Goal: Information Seeking & Learning: Learn about a topic

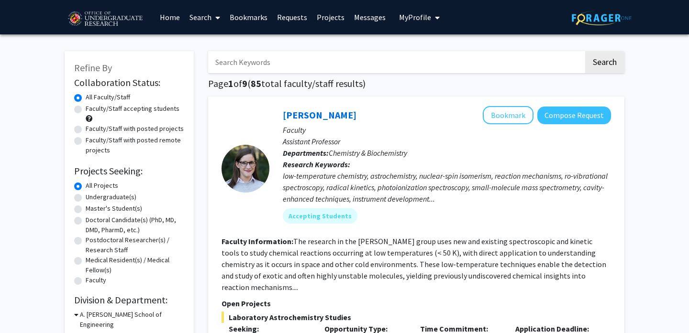
click at [359, 60] on input "Search Keywords" at bounding box center [395, 62] width 375 height 22
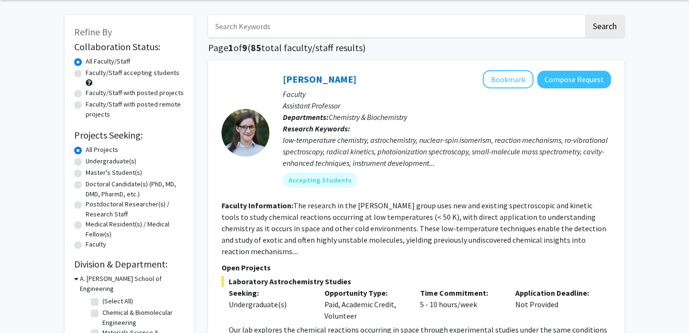
scroll to position [45, 0]
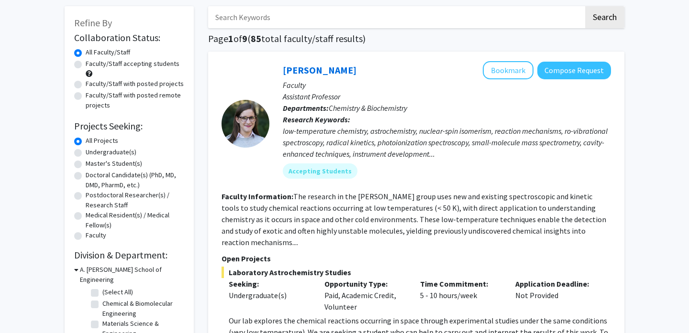
click at [114, 152] on label "Undergraduate(s)" at bounding box center [111, 152] width 51 height 10
click at [92, 152] on input "Undergraduate(s)" at bounding box center [89, 150] width 6 height 6
radio input "true"
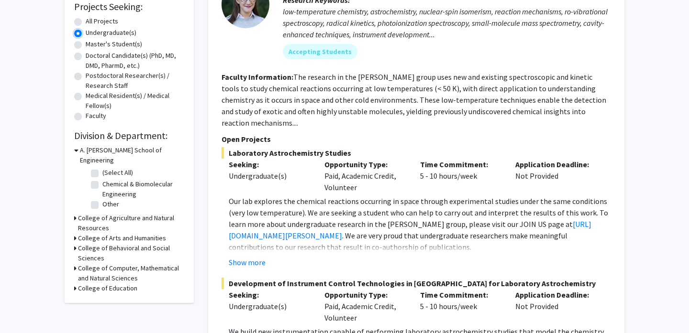
scroll to position [166, 0]
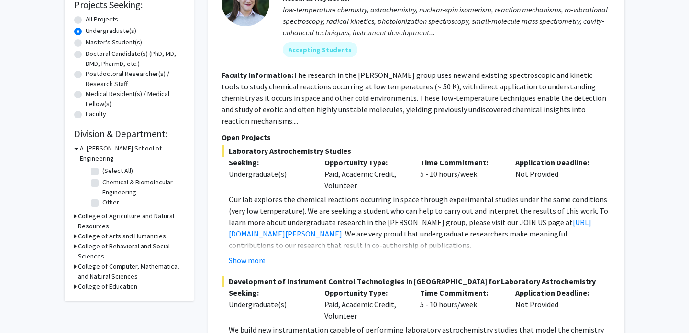
click at [102, 197] on label "Other" at bounding box center [110, 202] width 17 height 10
click at [102, 197] on input "Other" at bounding box center [105, 200] width 6 height 6
checkbox input "true"
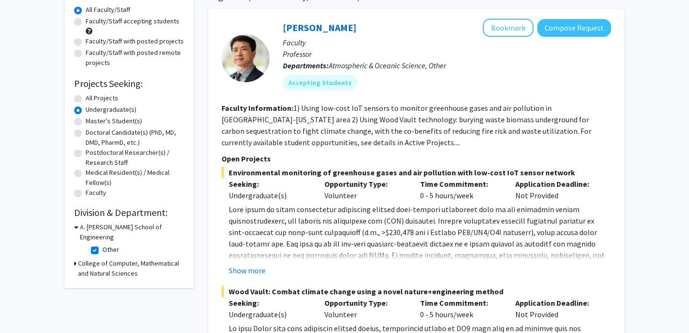
scroll to position [90, 0]
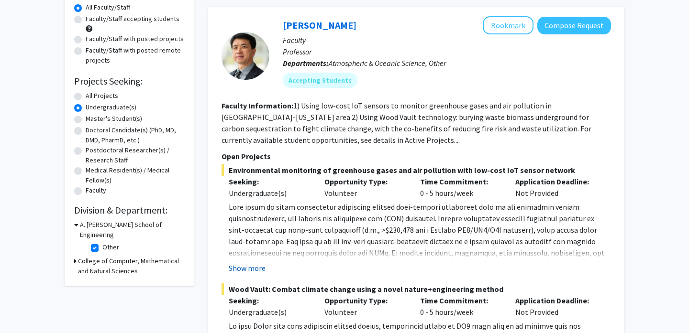
click at [248, 267] on button "Show more" at bounding box center [247, 268] width 37 height 11
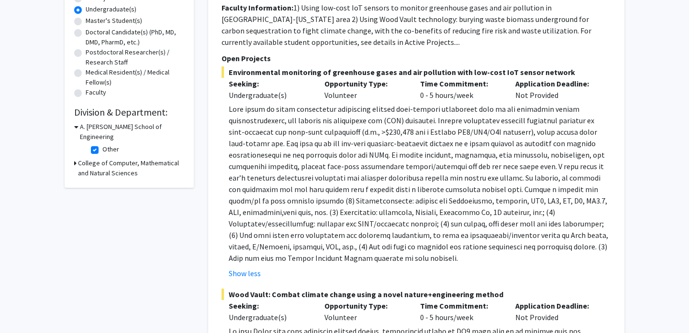
scroll to position [191, 0]
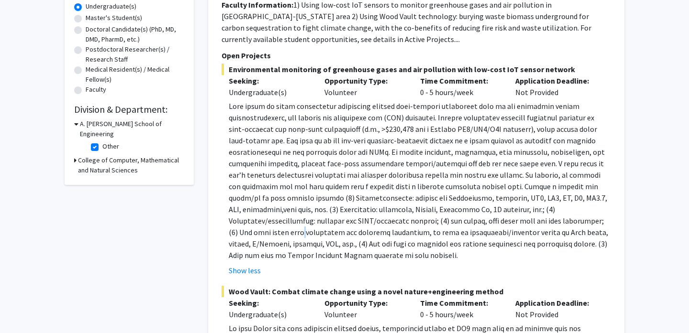
click at [343, 234] on p at bounding box center [420, 180] width 382 height 161
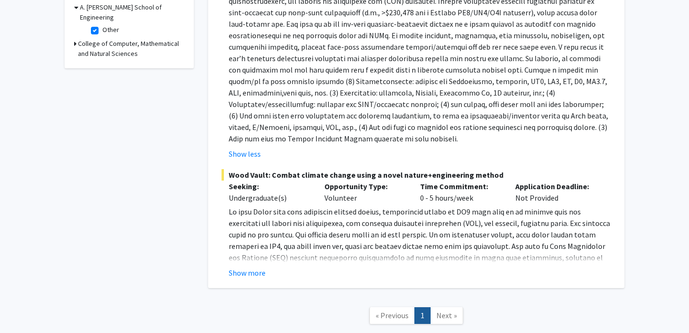
scroll to position [308, 0]
click at [244, 277] on button "Show more" at bounding box center [247, 272] width 37 height 11
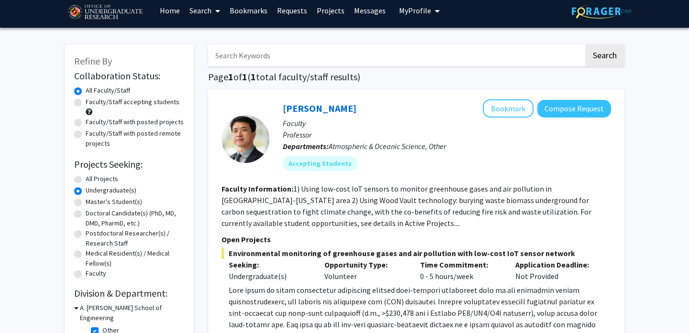
scroll to position [7, 0]
click at [331, 166] on mat-chip "Accepting Students" at bounding box center [320, 162] width 75 height 15
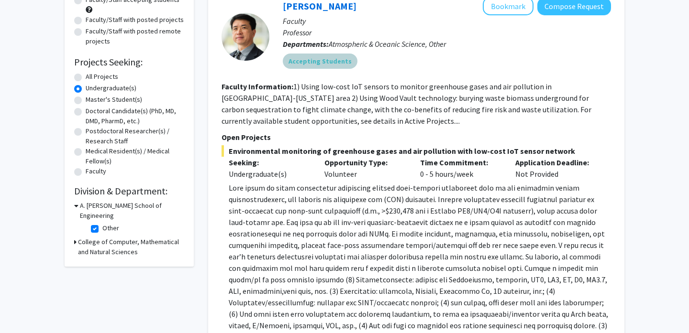
scroll to position [126, 0]
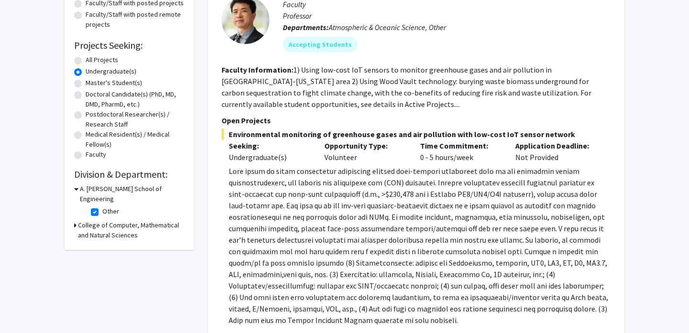
click at [118, 220] on h3 "College of Computer, Mathematical and Natural Sciences" at bounding box center [131, 230] width 106 height 20
click at [102, 207] on label "Other" at bounding box center [110, 212] width 17 height 10
click at [102, 207] on input "Other" at bounding box center [105, 210] width 6 height 6
checkbox input "false"
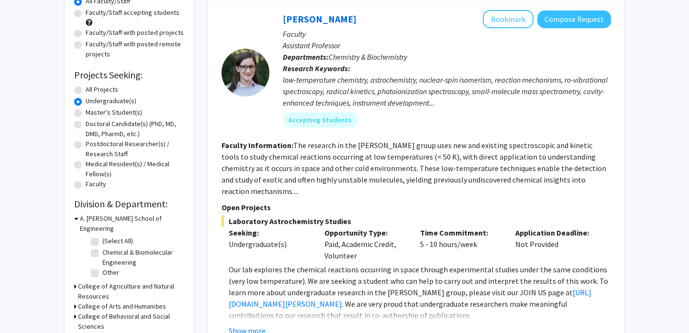
scroll to position [98, 0]
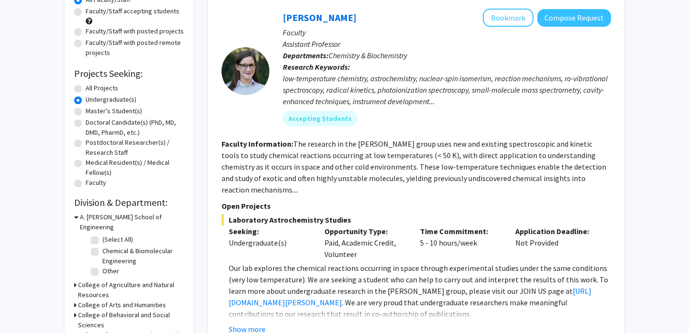
click at [99, 235] on fg-checkbox "(Select All) (Select All)" at bounding box center [136, 240] width 91 height 11
click at [102, 235] on label "(Select All)" at bounding box center [117, 240] width 31 height 10
click at [102, 235] on input "(Select All)" at bounding box center [105, 238] width 6 height 6
checkbox input "true"
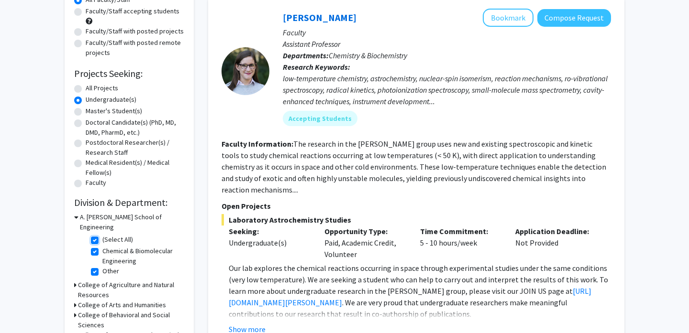
checkbox input "true"
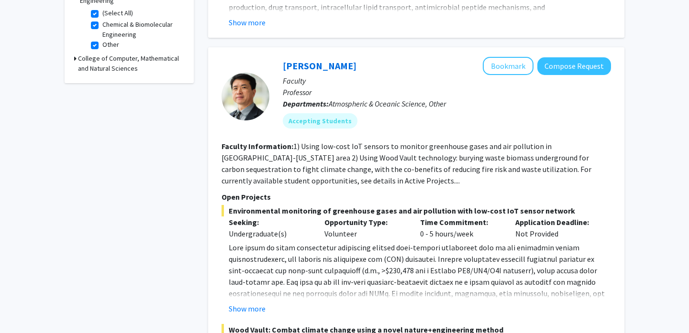
scroll to position [540, 0]
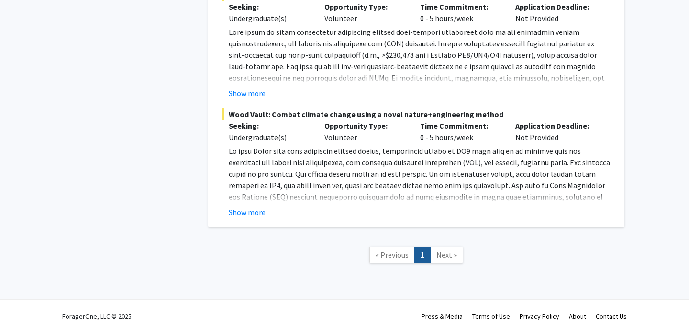
click at [444, 252] on span "Next »" at bounding box center [446, 255] width 21 height 10
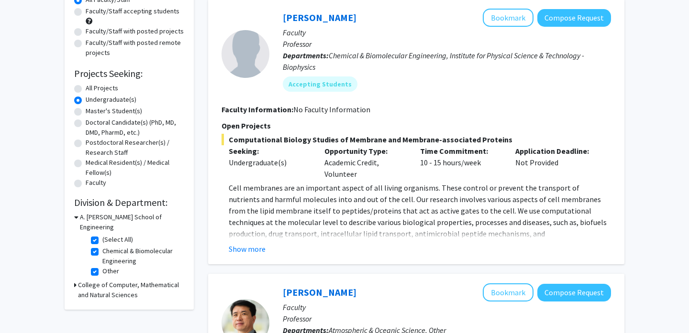
scroll to position [99, 0]
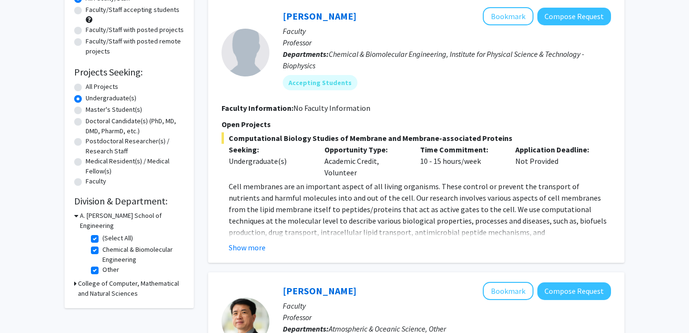
click at [102, 233] on label "(Select All)" at bounding box center [117, 238] width 31 height 10
click at [102, 233] on input "(Select All)" at bounding box center [105, 236] width 6 height 6
checkbox input "false"
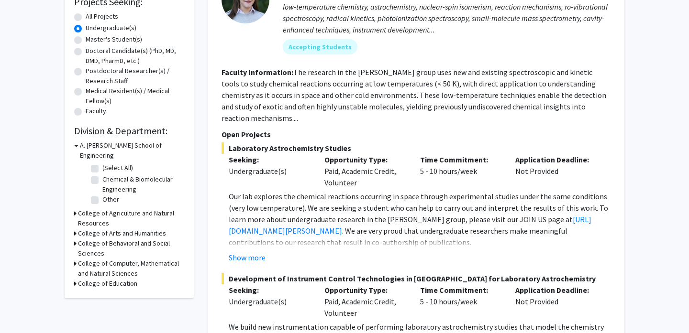
scroll to position [169, 0]
click at [101, 259] on h3 "College of Computer, Mathematical and Natural Sciences" at bounding box center [131, 269] width 106 height 20
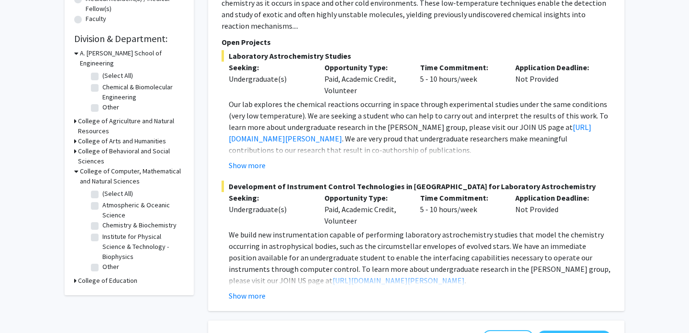
scroll to position [262, 0]
click at [102, 231] on label "Institute for Physical Science & Technology - Biophysics" at bounding box center [141, 246] width 79 height 30
click at [102, 231] on input "Institute for Physical Science & Technology - Biophysics" at bounding box center [105, 234] width 6 height 6
checkbox input "true"
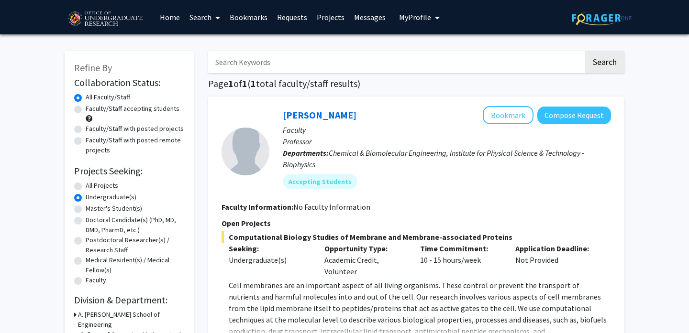
scroll to position [134, 0]
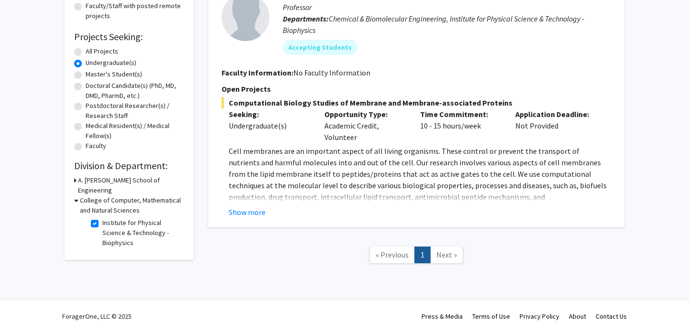
click at [78, 196] on div "College of Computer, Mathematical and Natural Sciences" at bounding box center [129, 206] width 110 height 20
click at [83, 196] on h3 "College of Computer, Mathematical and Natural Sciences" at bounding box center [132, 206] width 104 height 20
click at [83, 196] on h3 "College of Computer, Mathematical and Natural Sciences" at bounding box center [131, 206] width 106 height 20
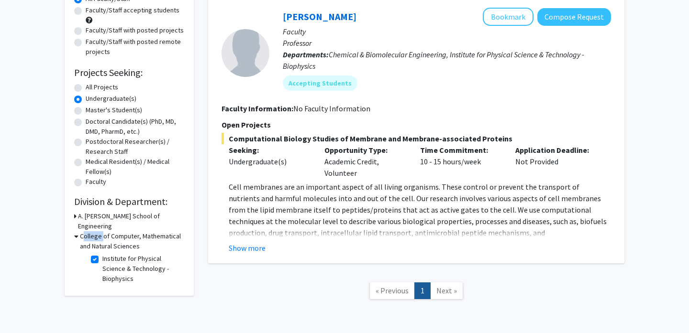
scroll to position [99, 0]
click at [252, 246] on button "Show more" at bounding box center [247, 247] width 37 height 11
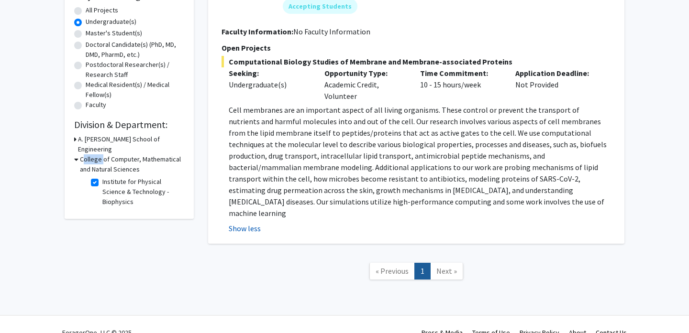
scroll to position [180, 0]
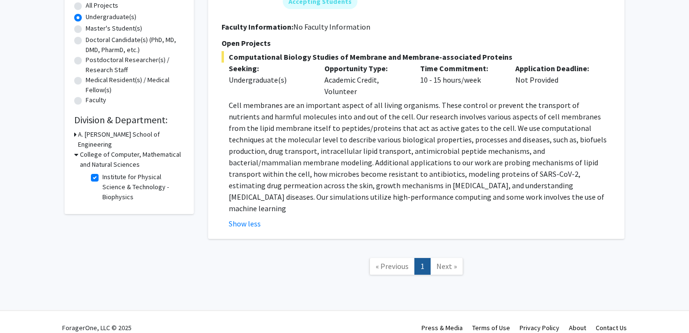
click at [102, 172] on label "Institute for Physical Science & Technology - Biophysics" at bounding box center [141, 187] width 79 height 30
click at [102, 172] on input "Institute for Physical Science & Technology - Biophysics" at bounding box center [105, 175] width 6 height 6
checkbox input "false"
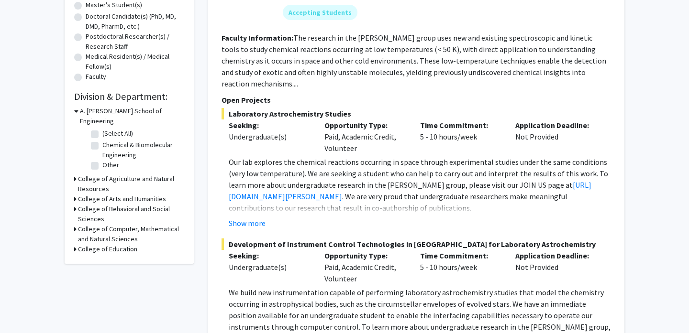
scroll to position [205, 0]
click at [94, 223] on h3 "College of Computer, Mathematical and Natural Sciences" at bounding box center [131, 233] width 106 height 20
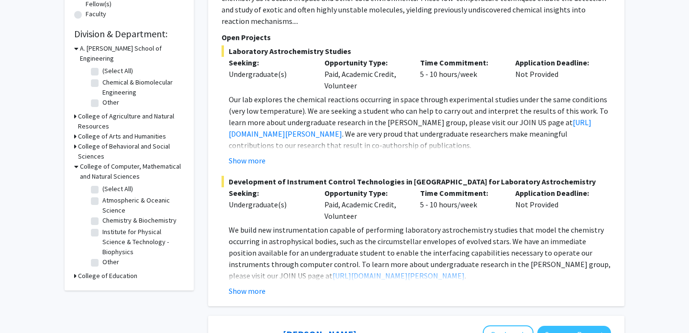
scroll to position [269, 0]
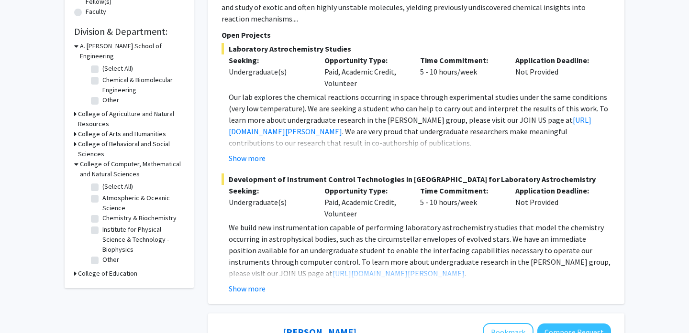
click at [102, 255] on label "Other" at bounding box center [110, 260] width 17 height 10
click at [102, 255] on input "Other" at bounding box center [105, 258] width 6 height 6
checkbox input "true"
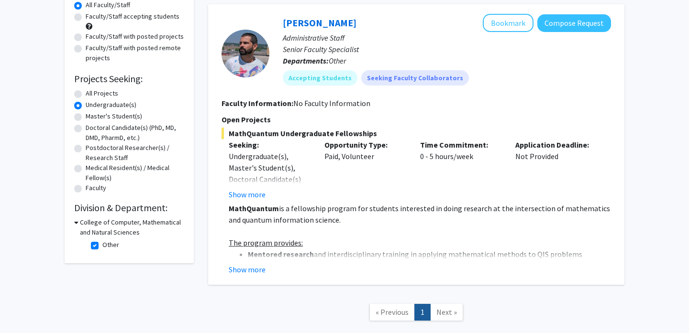
scroll to position [95, 0]
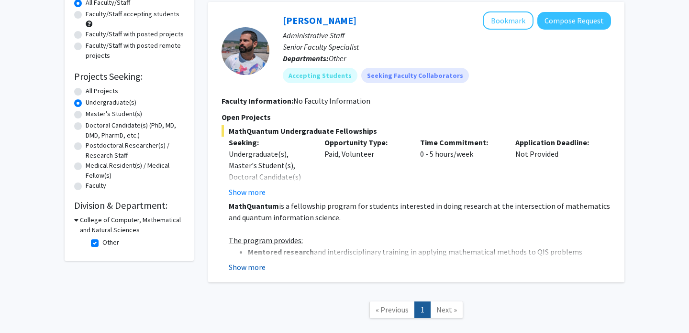
click at [252, 263] on button "Show more" at bounding box center [247, 267] width 37 height 11
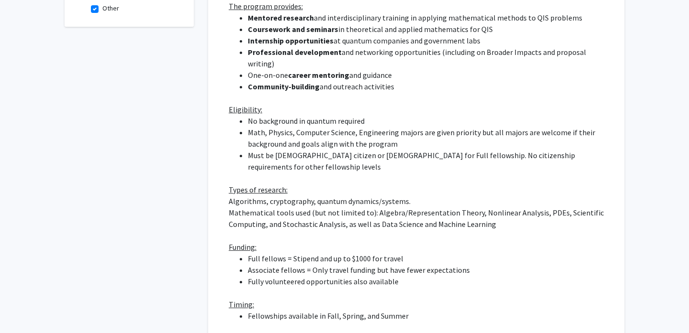
scroll to position [330, 0]
click at [346, 240] on p "Funding:" at bounding box center [420, 245] width 382 height 11
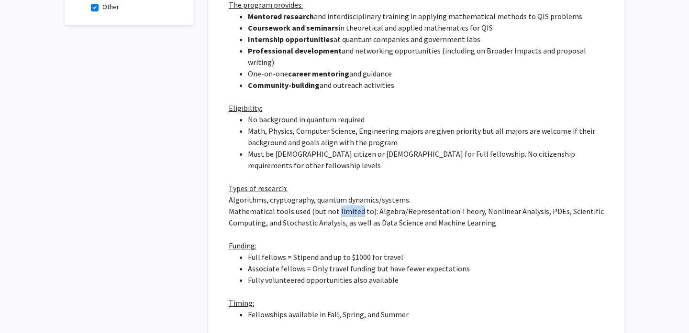
click at [380, 194] on p "Algorithms, cryptography, quantum dynamics/systems." at bounding box center [420, 199] width 382 height 11
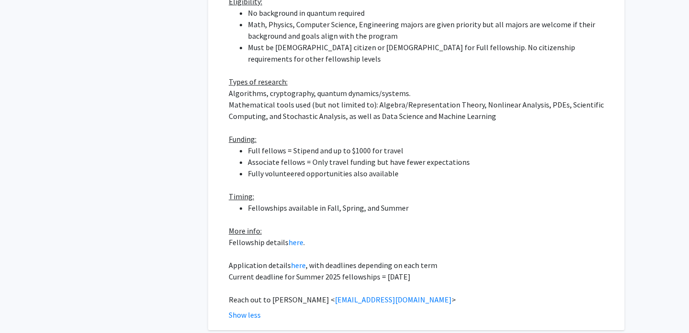
scroll to position [444, 0]
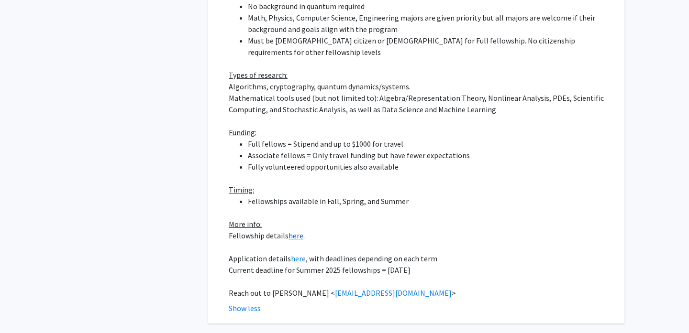
click at [295, 231] on link "here" at bounding box center [295, 236] width 15 height 10
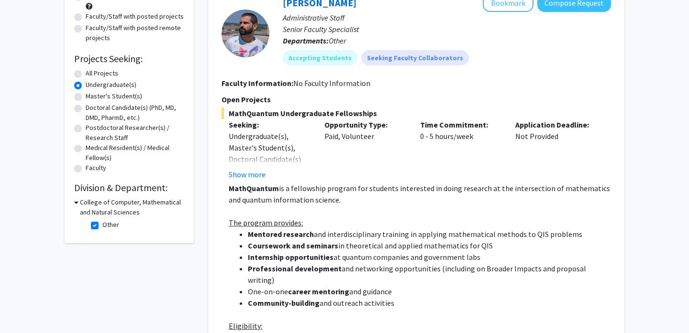
scroll to position [117, 0]
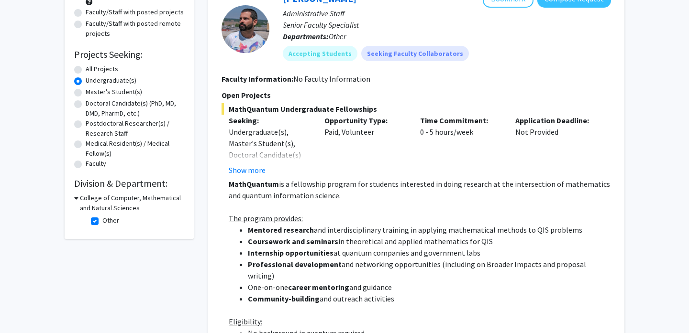
click at [102, 219] on label "Other" at bounding box center [110, 221] width 17 height 10
click at [102, 219] on input "Other" at bounding box center [105, 219] width 6 height 6
checkbox input "false"
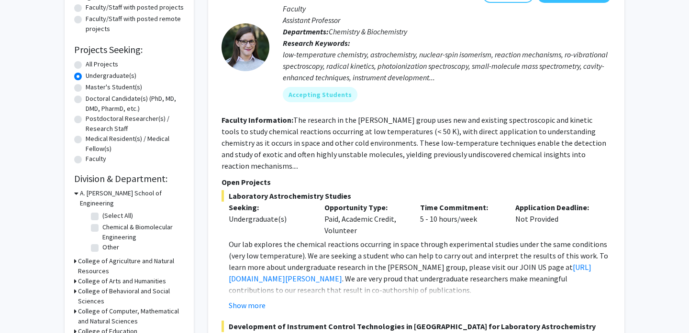
scroll to position [140, 0]
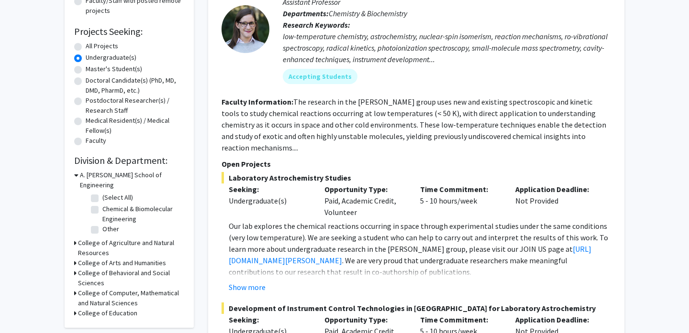
click at [108, 288] on h3 "College of Computer, Mathematical and Natural Sciences" at bounding box center [131, 298] width 106 height 20
click at [108, 288] on h3 "College of Computer, Mathematical and Natural Sciences" at bounding box center [132, 298] width 104 height 20
click at [99, 193] on fg-checkbox "(Select All) (Select All)" at bounding box center [136, 198] width 91 height 11
click at [102, 193] on label "(Select All)" at bounding box center [117, 198] width 31 height 10
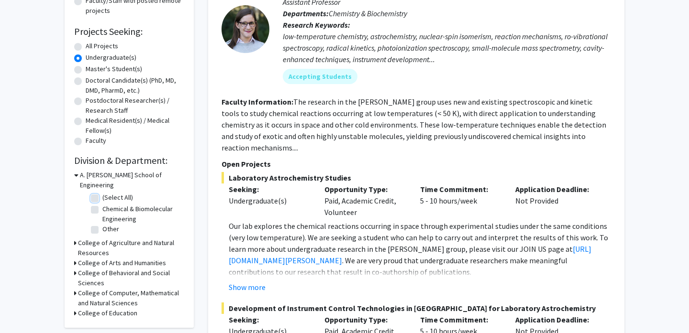
click at [102, 193] on input "(Select All)" at bounding box center [105, 196] width 6 height 6
checkbox input "true"
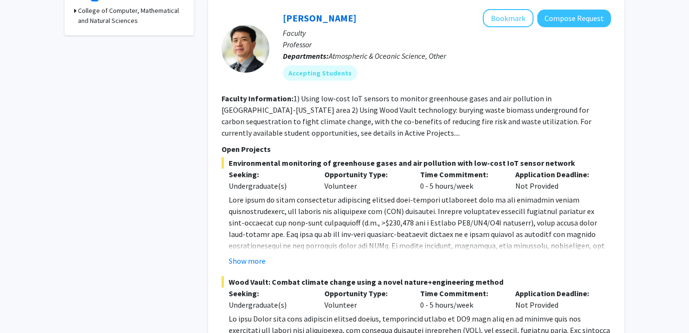
scroll to position [373, 0]
